Goal: Find specific page/section: Find specific page/section

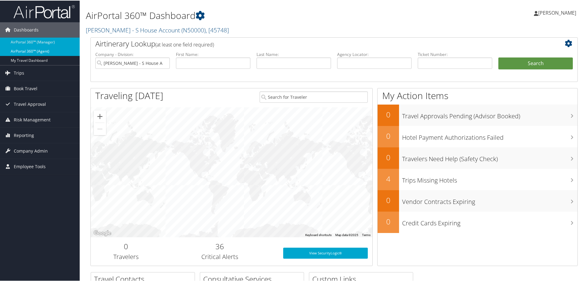
click at [39, 51] on link "AirPortal 360™ (Agent)" at bounding box center [40, 50] width 80 height 9
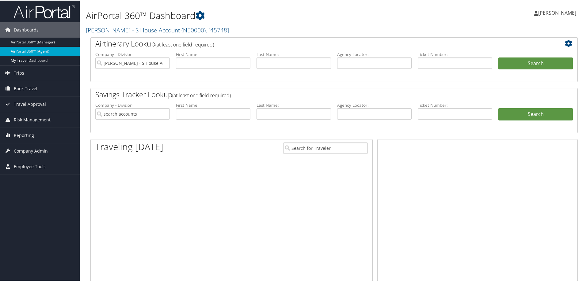
type input "Nikki Miner - S House Account"
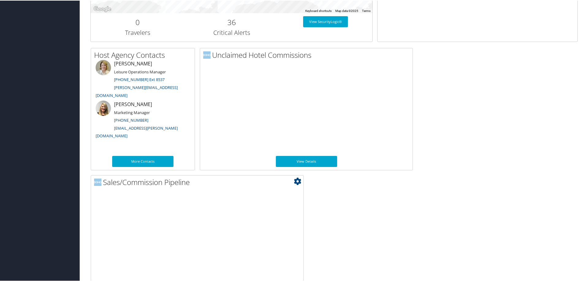
scroll to position [296, 0]
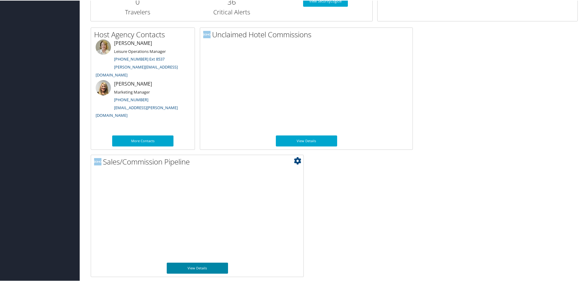
click at [191, 267] on link "View Details" at bounding box center [197, 267] width 61 height 11
